Goal: Navigation & Orientation: Find specific page/section

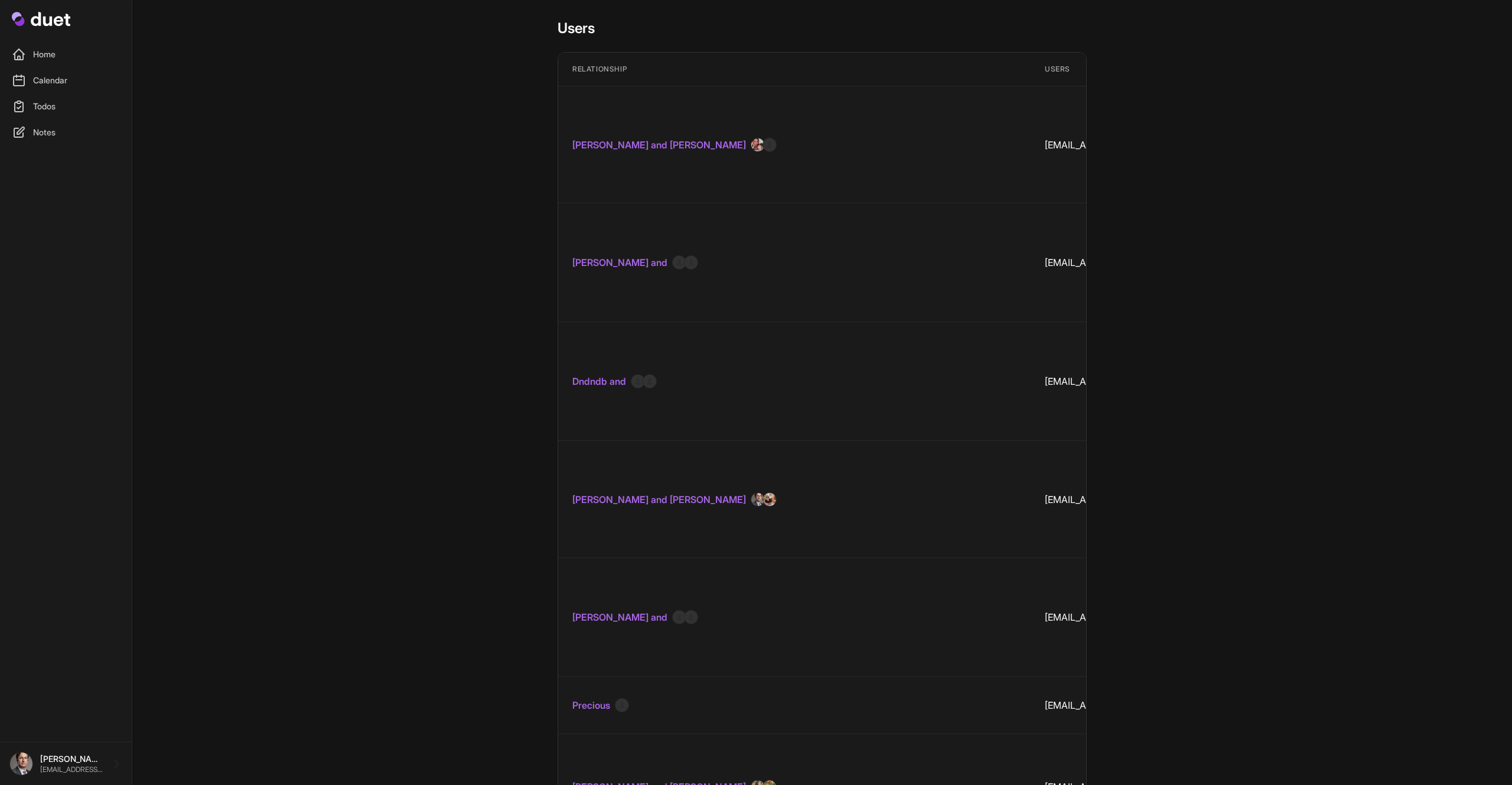
click at [672, 138] on link "[PERSON_NAME] and [PERSON_NAME]" at bounding box center [659, 145] width 174 height 14
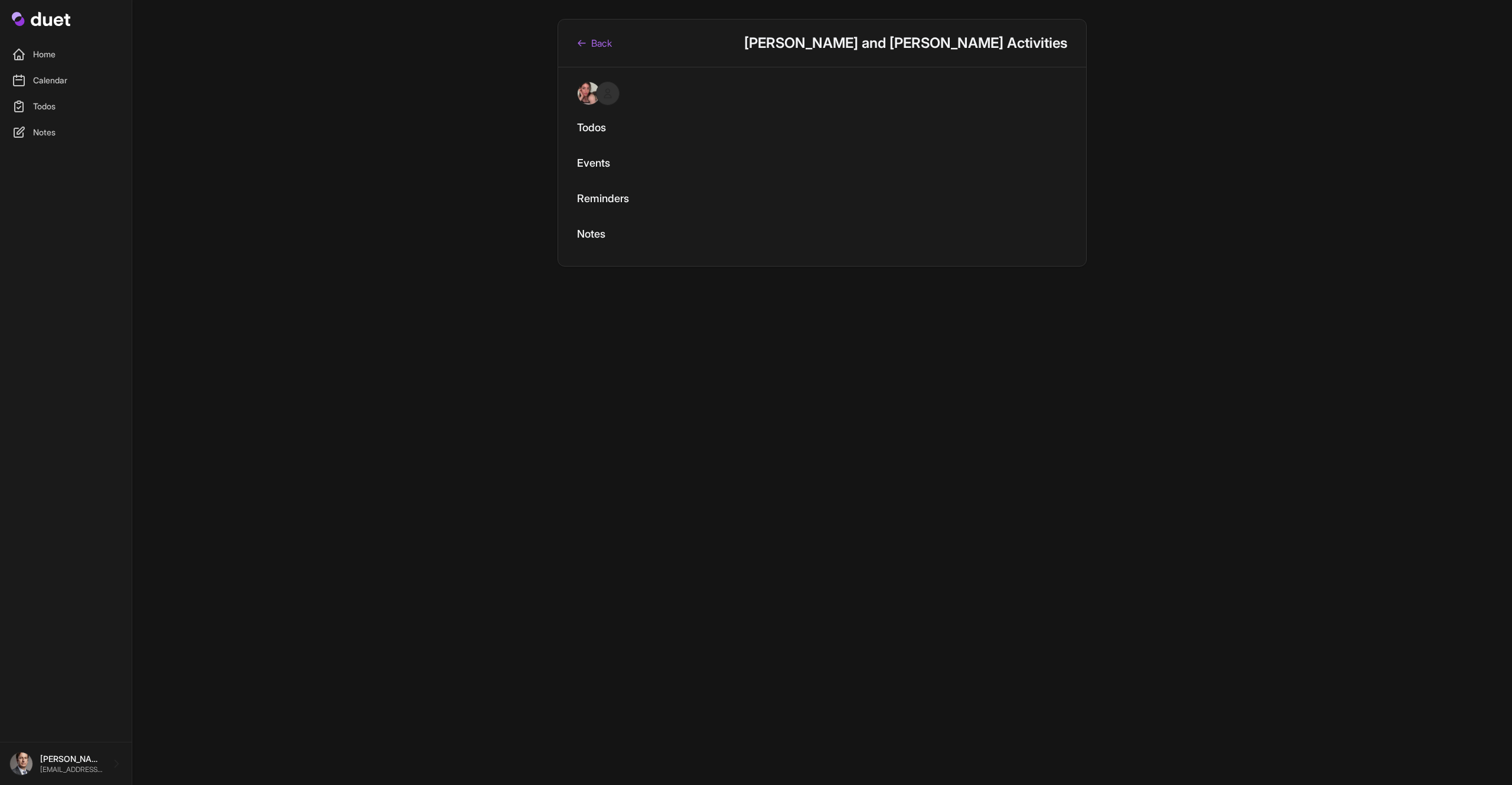
click at [609, 49] on link "Back" at bounding box center [594, 43] width 35 height 14
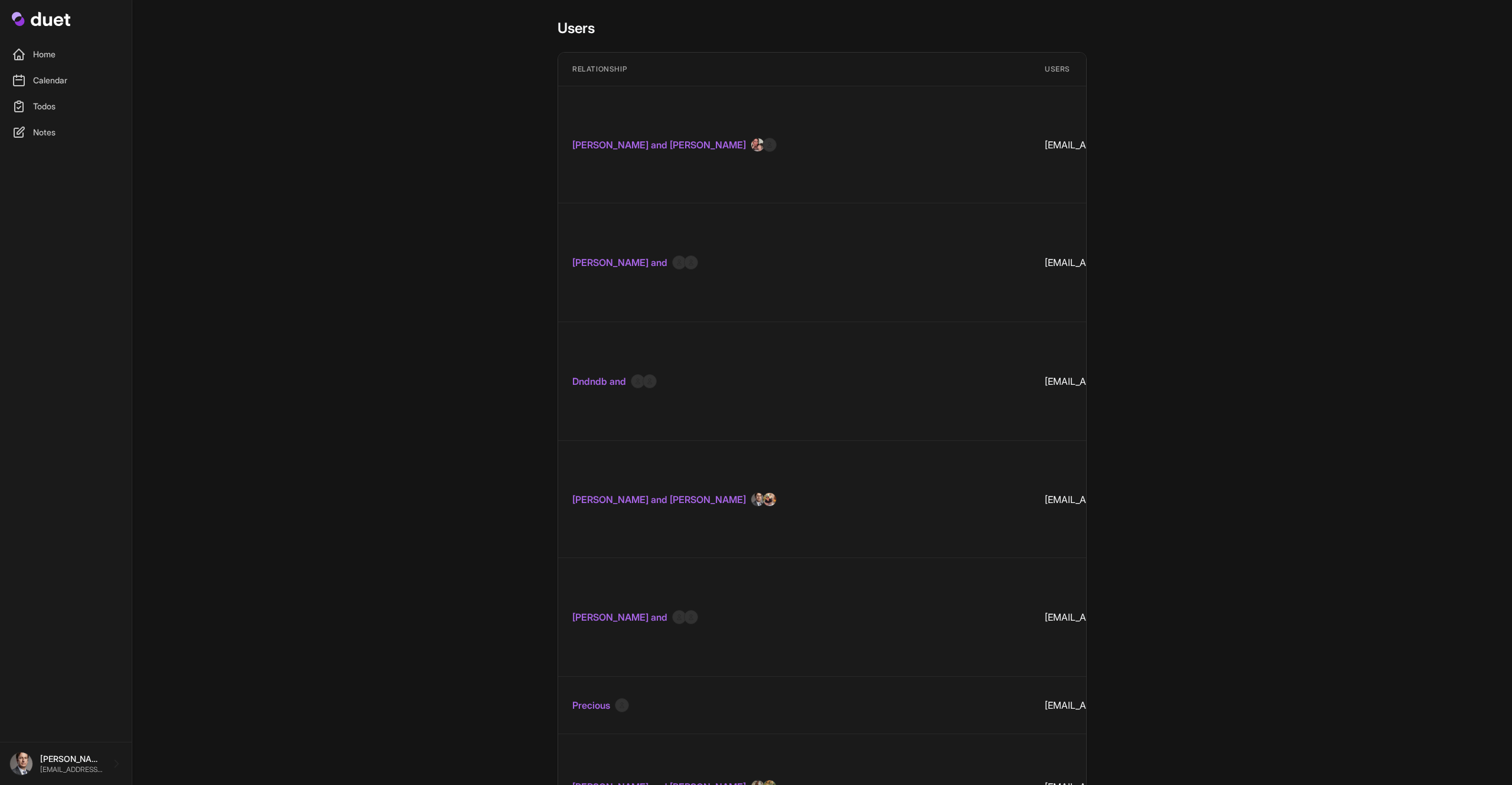
click at [611, 138] on link "[PERSON_NAME] and [PERSON_NAME]" at bounding box center [659, 145] width 174 height 14
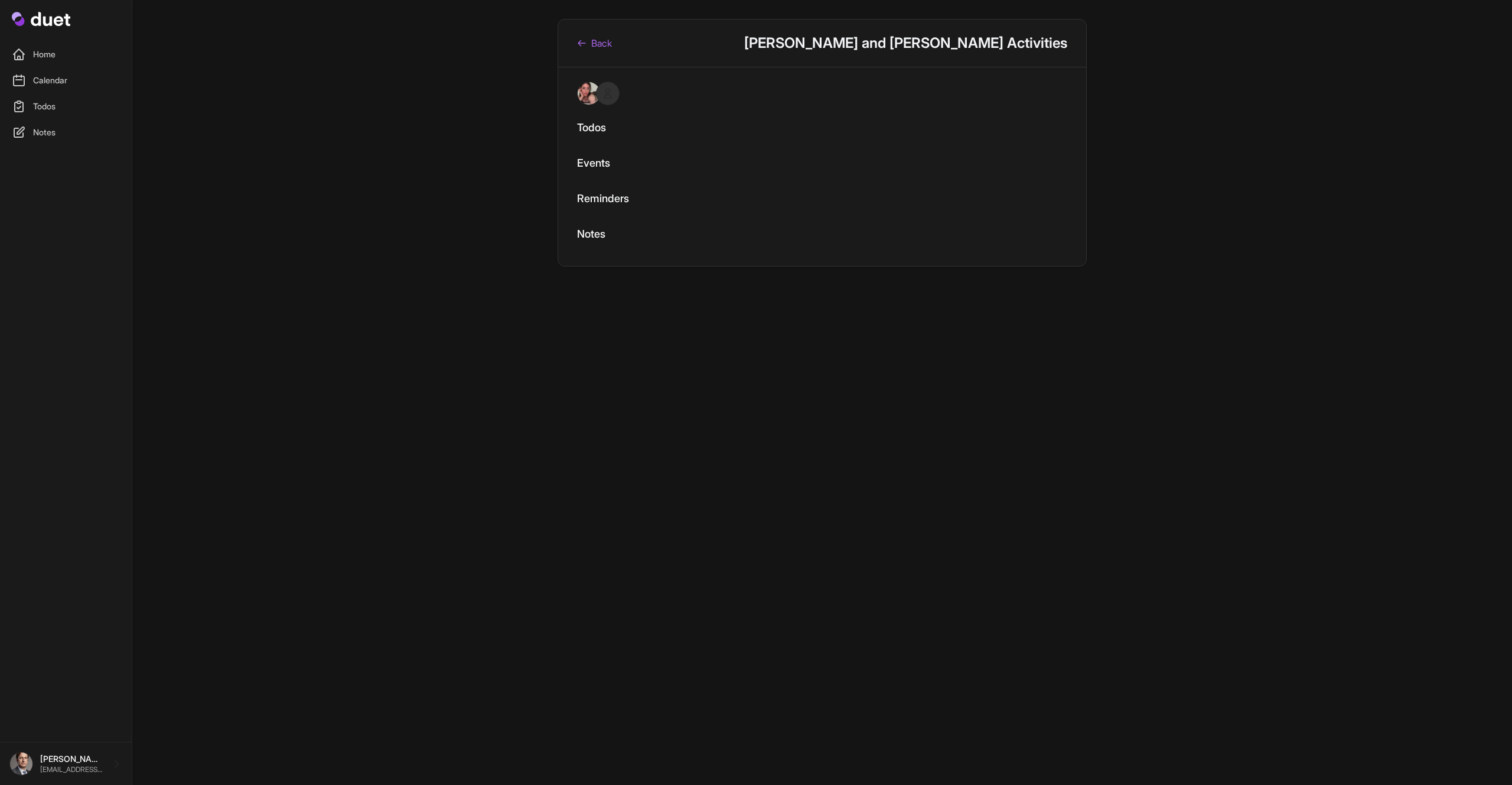
click at [584, 44] on icon at bounding box center [581, 43] width 10 height 10
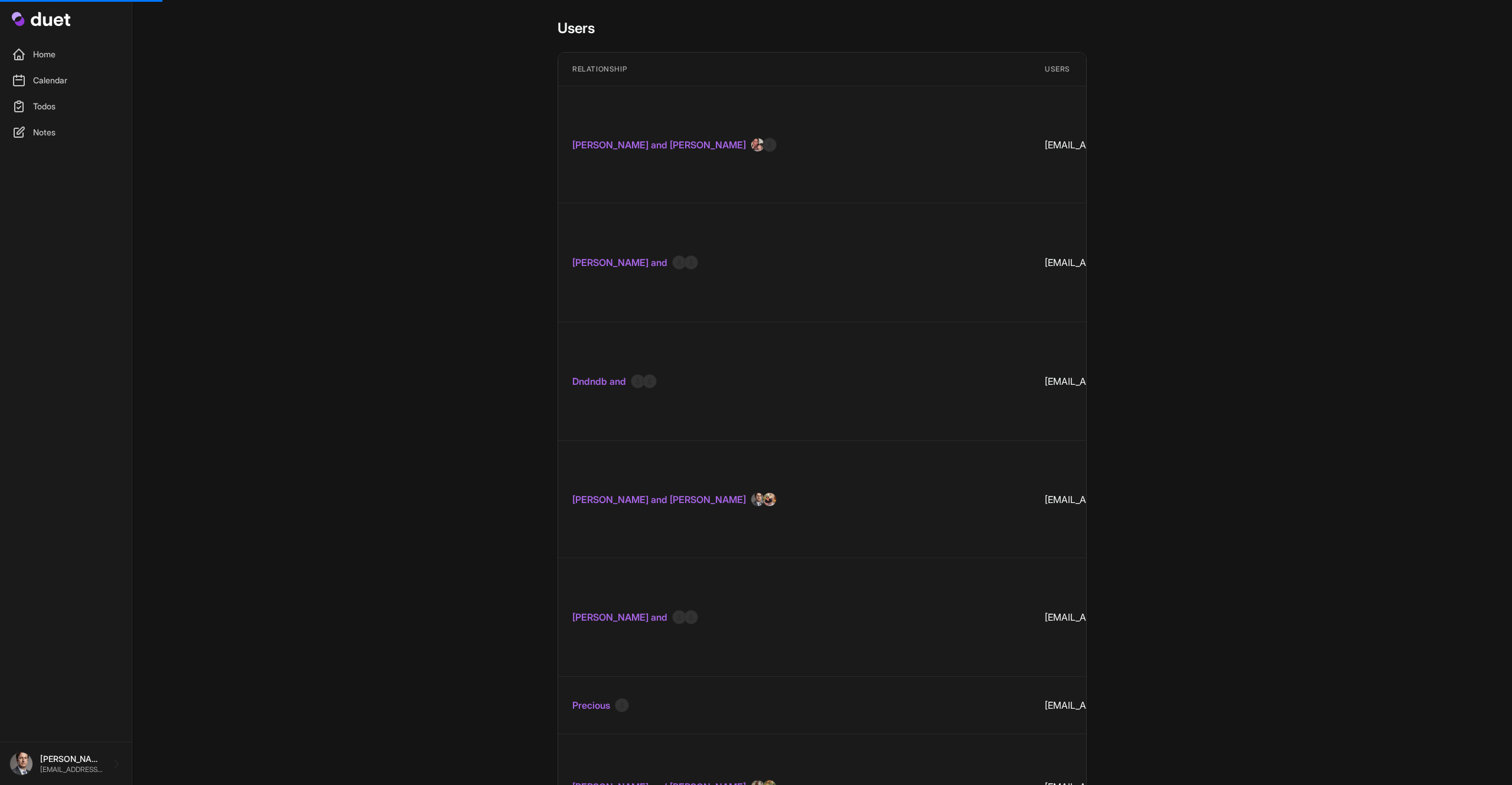
click at [635, 138] on link "[PERSON_NAME] and [PERSON_NAME]" at bounding box center [659, 145] width 174 height 14
click at [692, 138] on link "[PERSON_NAME] and [PERSON_NAME]" at bounding box center [659, 145] width 174 height 14
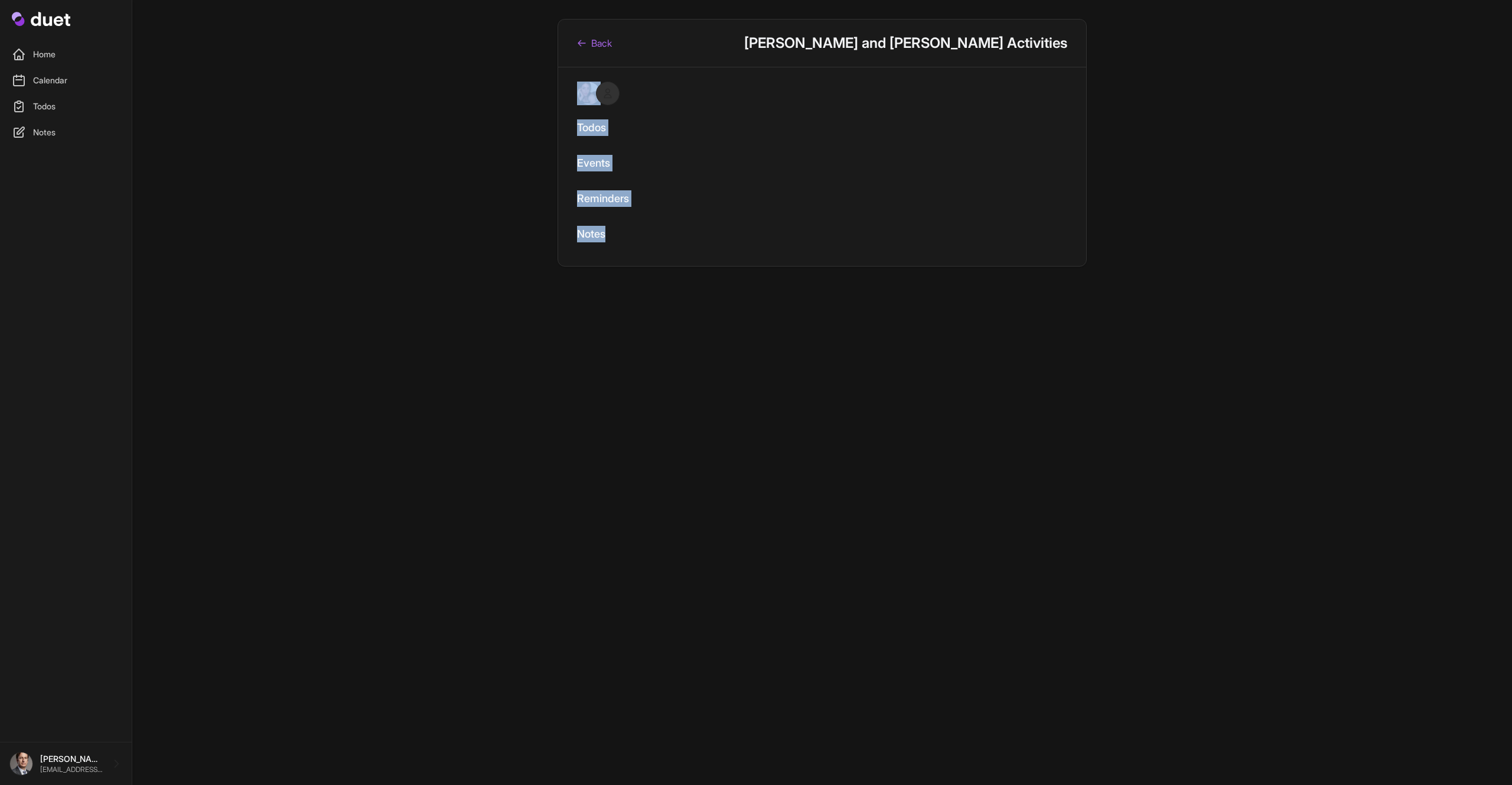
drag, startPoint x: 760, startPoint y: 242, endPoint x: 636, endPoint y: 82, distance: 202.4
click at [636, 86] on div "Todos Events Reminders Notes" at bounding box center [821, 167] width 528 height 199
click at [587, 47] on link "Back" at bounding box center [594, 43] width 35 height 14
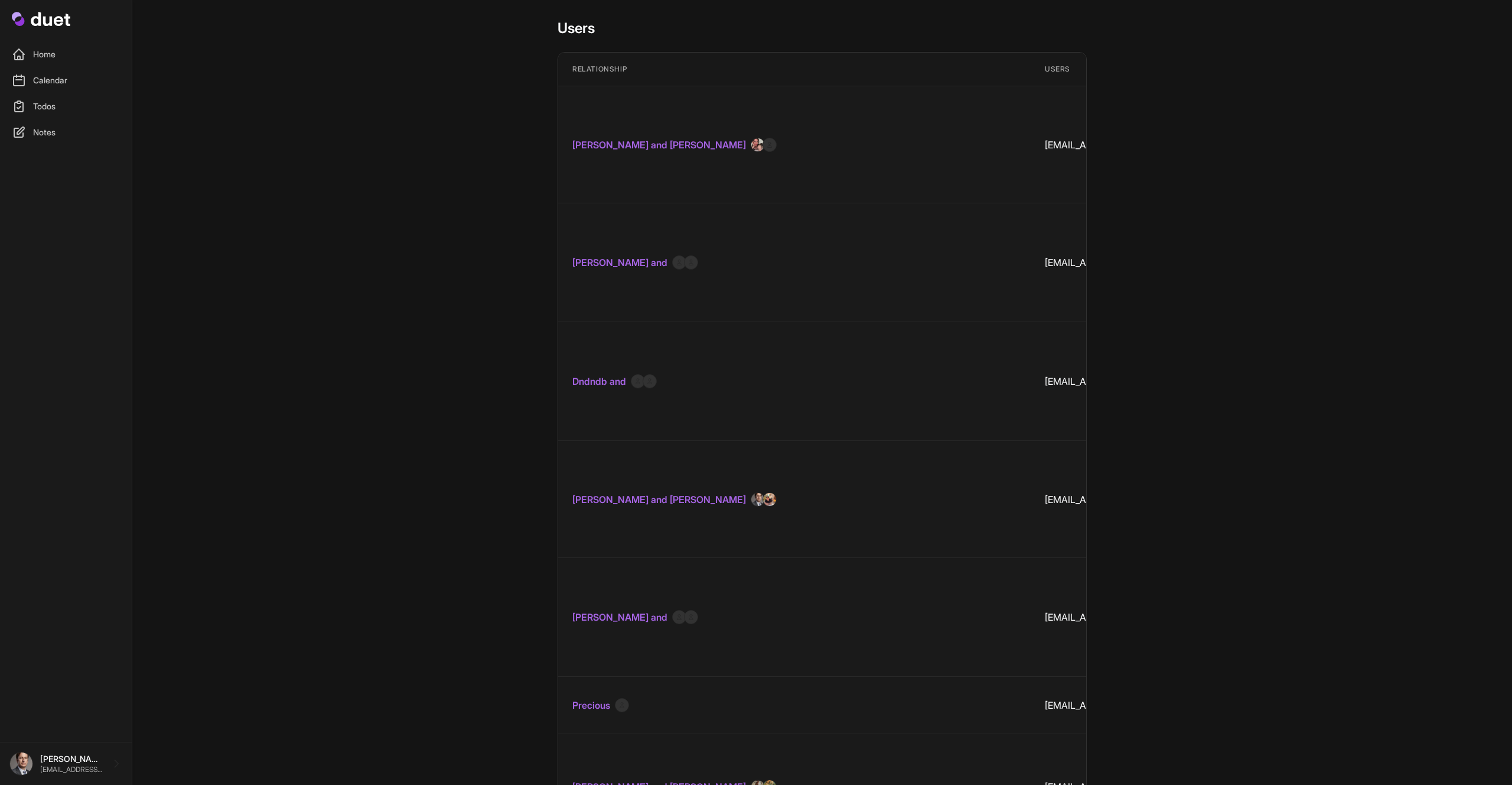
scroll to position [7812, 0]
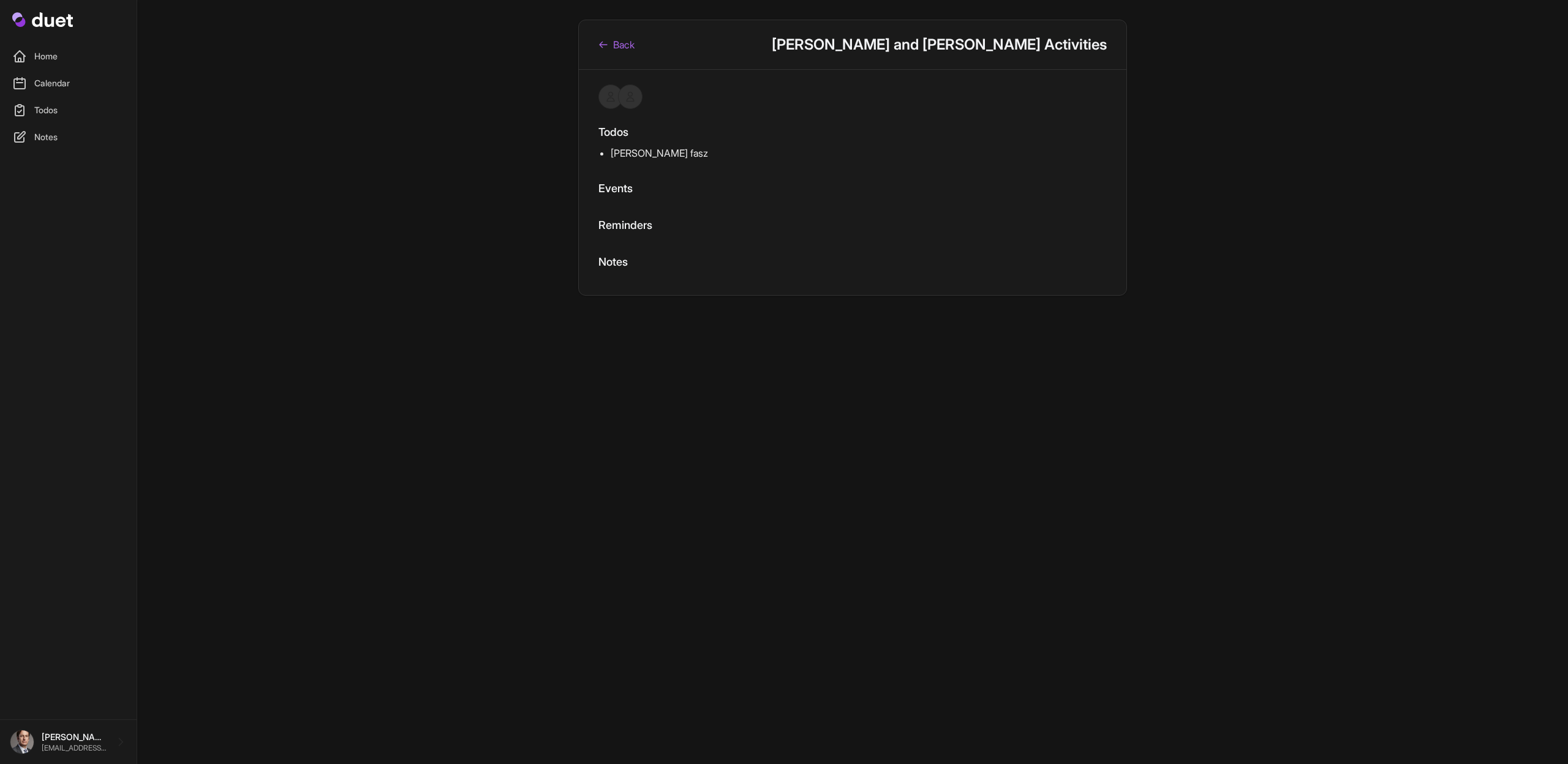
click at [610, 39] on link "Back" at bounding box center [616, 45] width 36 height 15
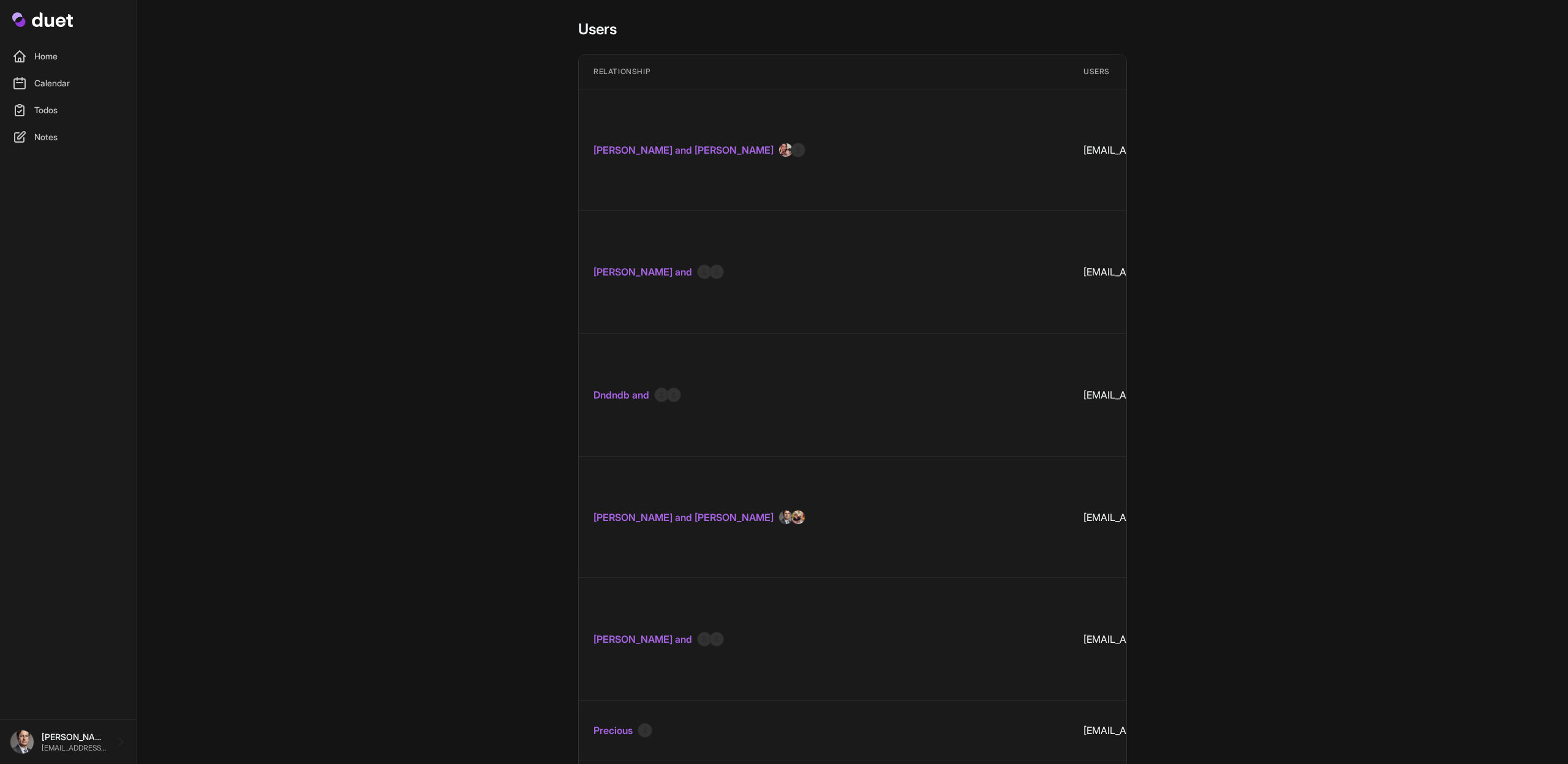
click at [645, 143] on link "[PERSON_NAME] and [PERSON_NAME]" at bounding box center [684, 150] width 180 height 15
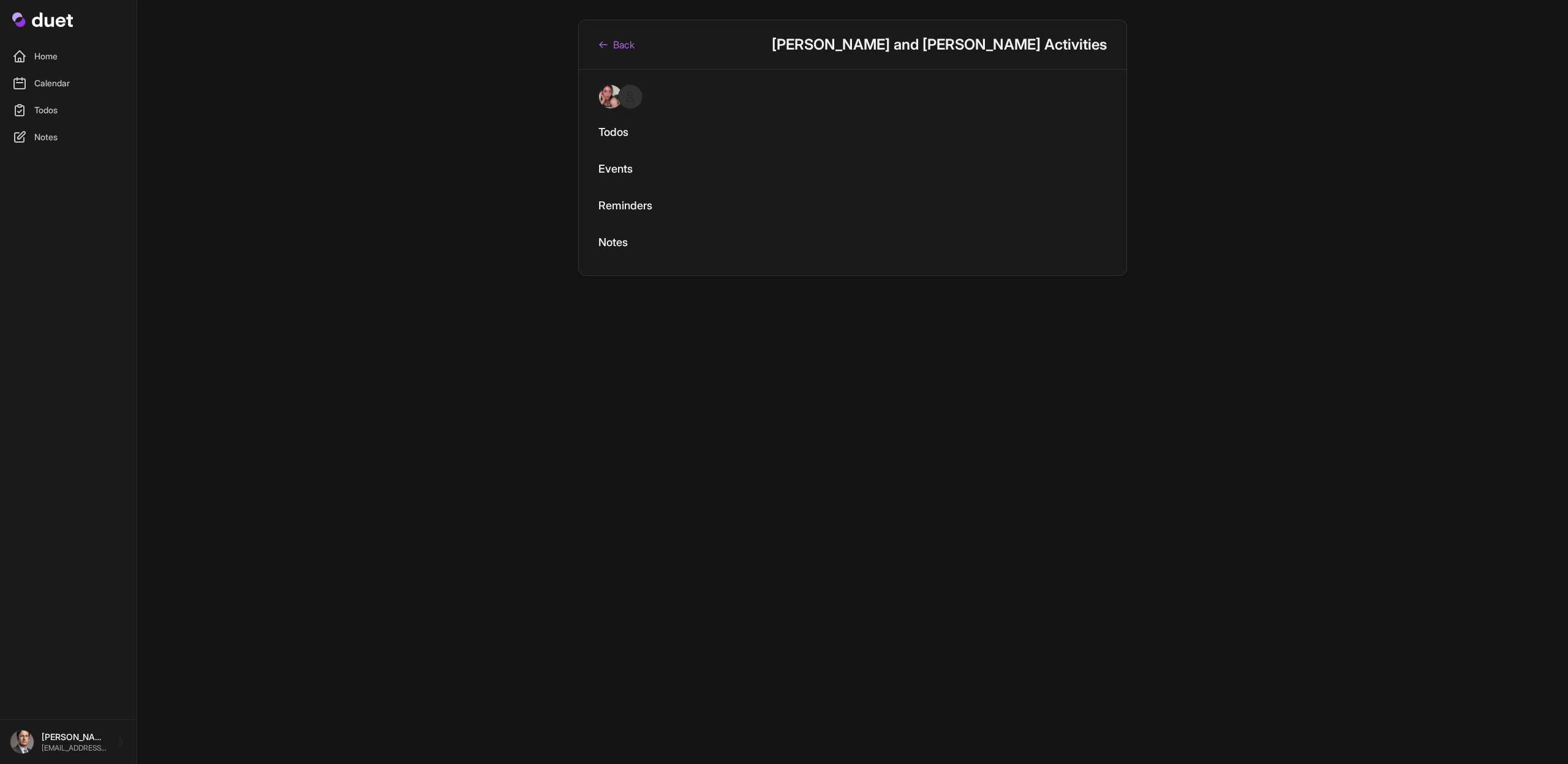
click at [622, 49] on link "Back" at bounding box center [616, 45] width 36 height 15
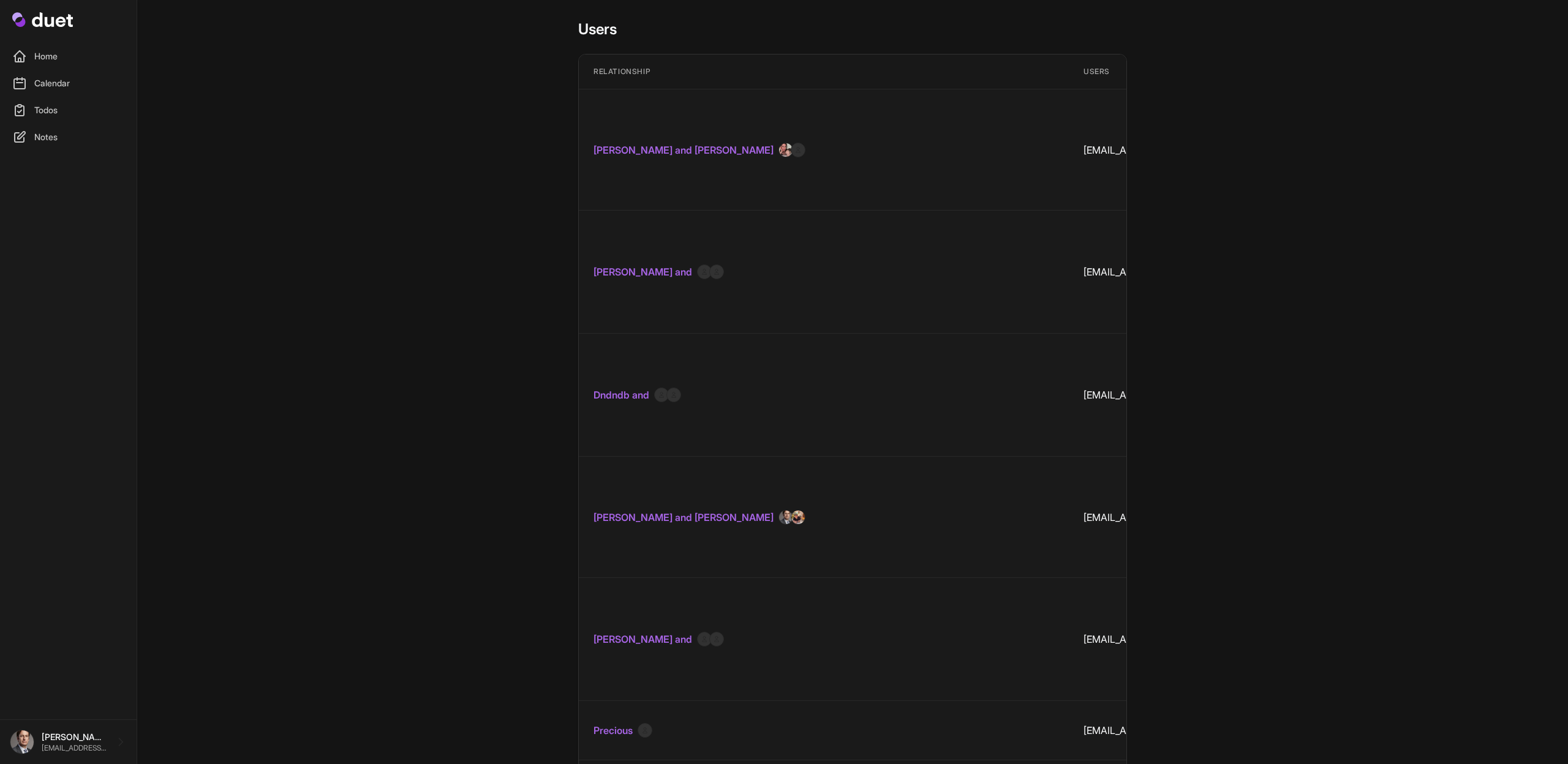
drag, startPoint x: 1548, startPoint y: 272, endPoint x: 1247, endPoint y: 245, distance: 302.2
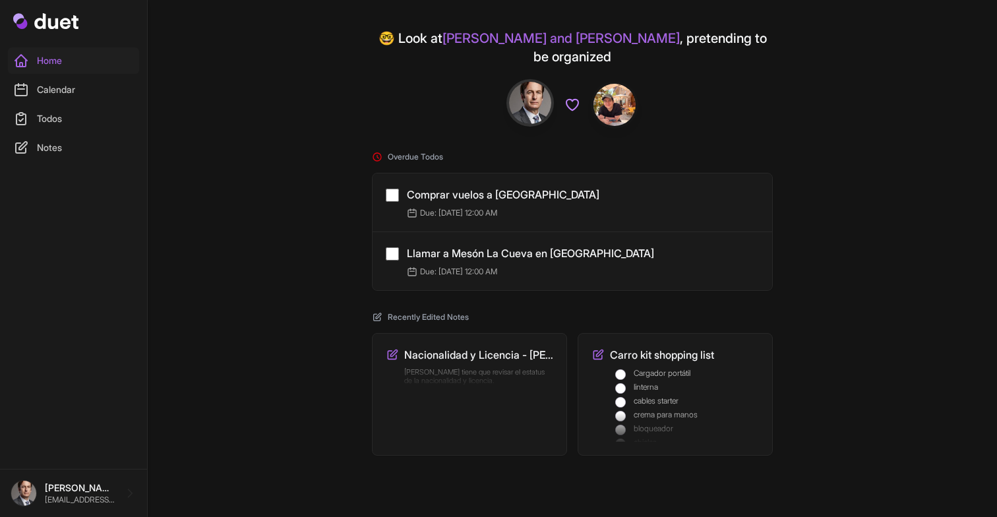
click at [67, 152] on link "Notes" at bounding box center [73, 147] width 131 height 26
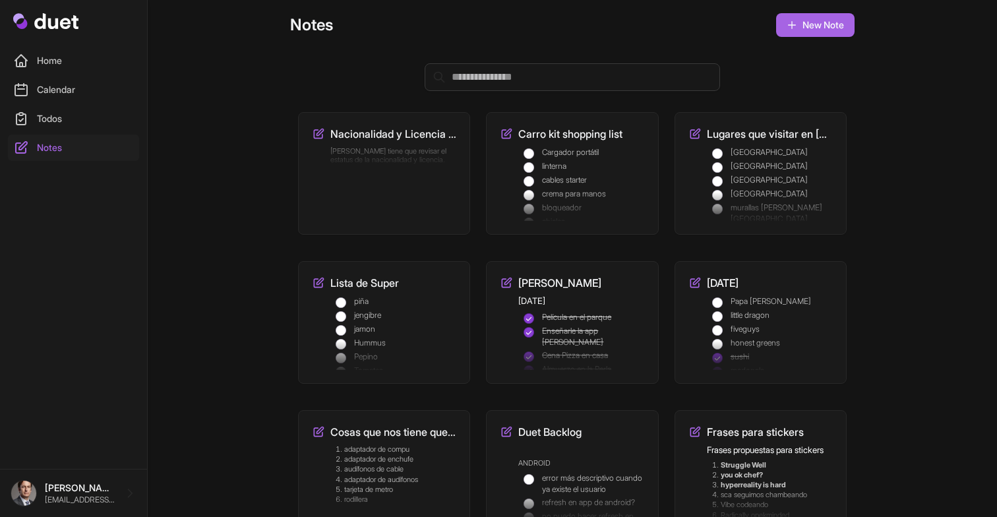
click at [349, 190] on div "Nacionalidad y Licencia - [PERSON_NAME] tiene que revisar el estatus de la naci…" at bounding box center [384, 173] width 144 height 95
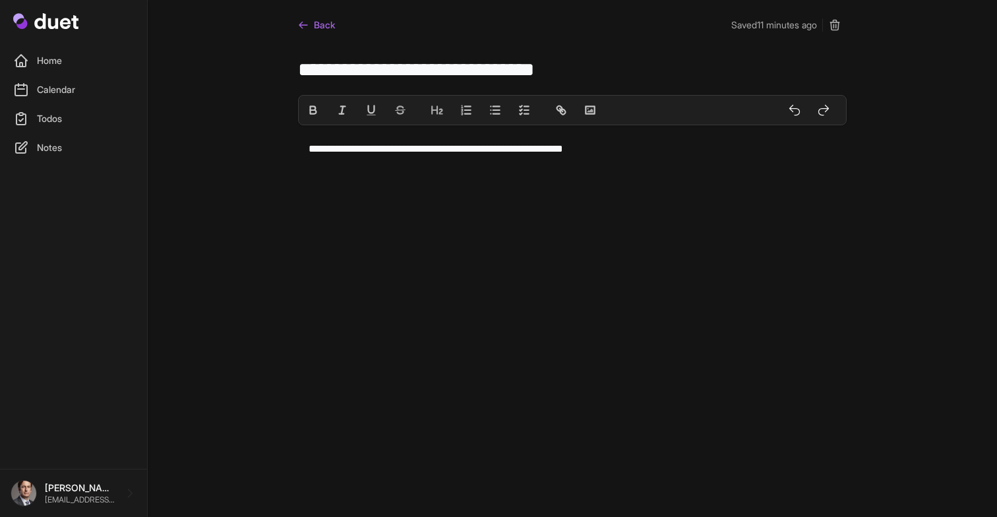
click at [308, 21] on icon at bounding box center [303, 25] width 11 height 11
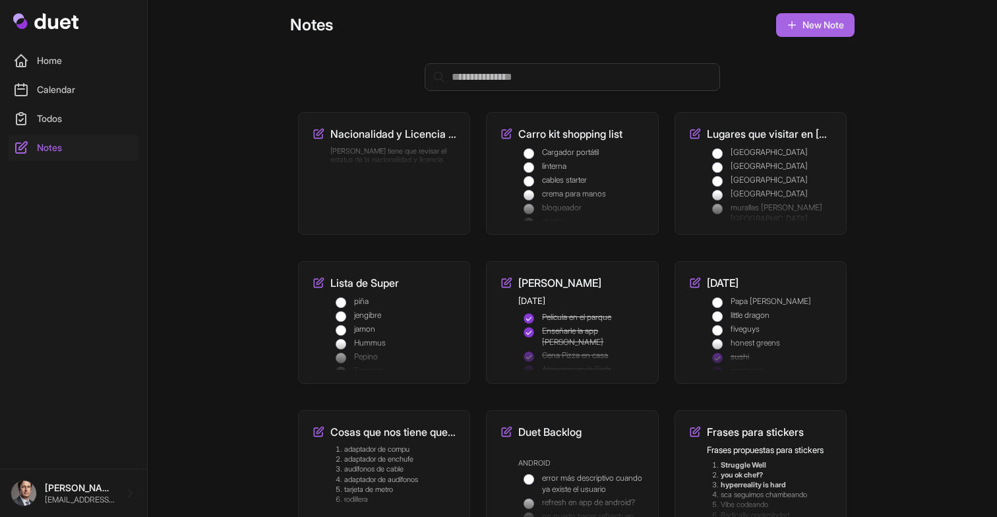
click at [67, 106] on link "Todos" at bounding box center [73, 118] width 131 height 26
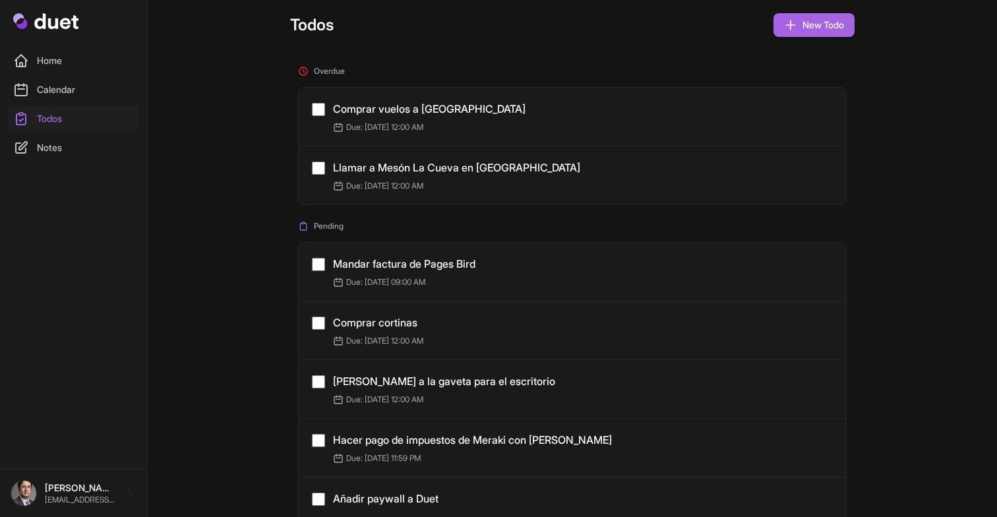
click at [41, 59] on link "Home" at bounding box center [73, 60] width 131 height 26
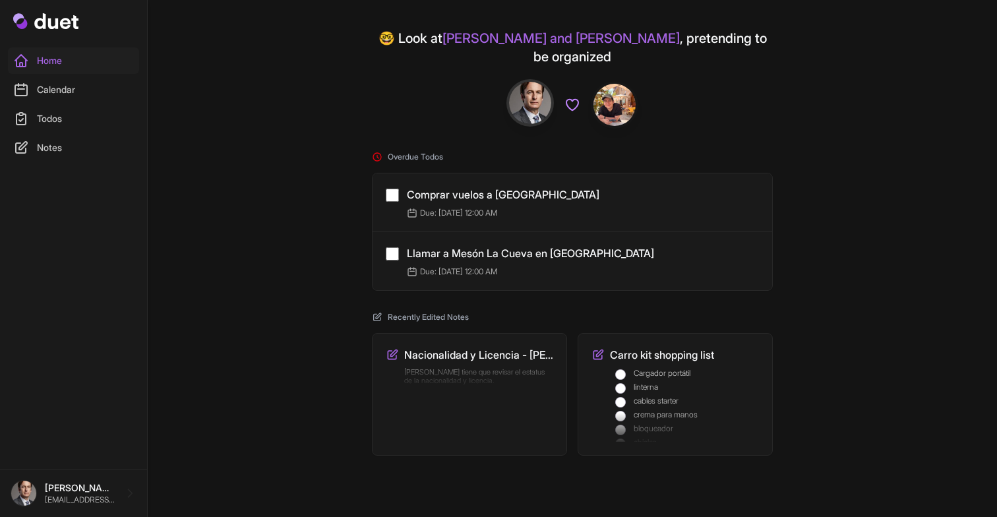
click at [74, 109] on link "Todos" at bounding box center [73, 118] width 131 height 26
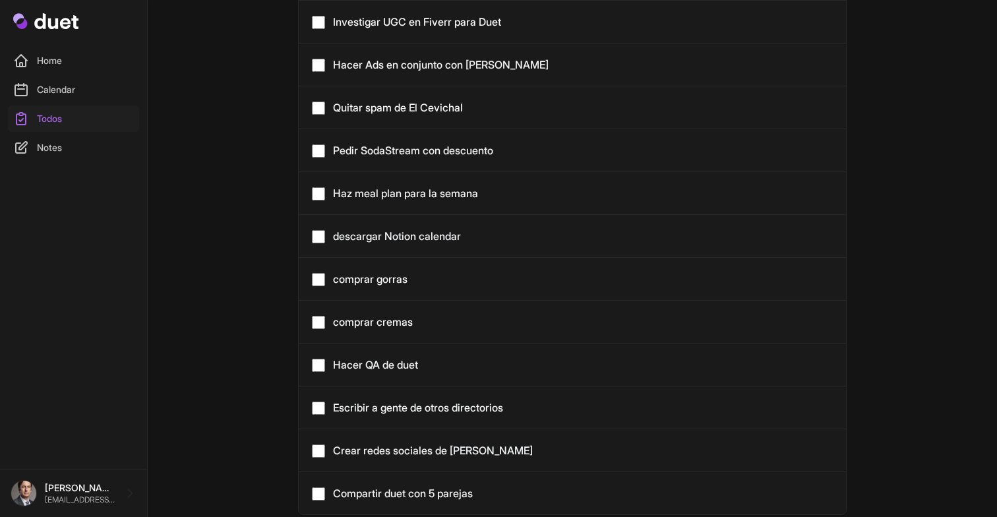
scroll to position [520, 0]
click at [70, 52] on link "Home" at bounding box center [73, 60] width 131 height 26
